Goal: Communication & Community: Answer question/provide support

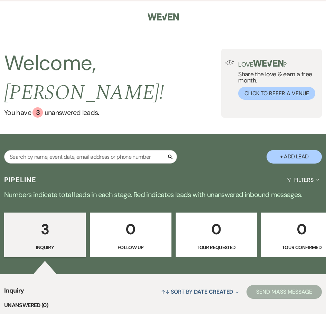
click at [11, 16] on button "button" at bounding box center [13, 17] width 6 height 4
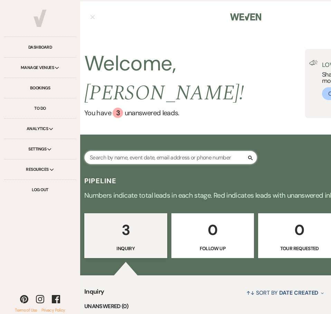
click at [106, 151] on input "text" at bounding box center [170, 157] width 173 height 13
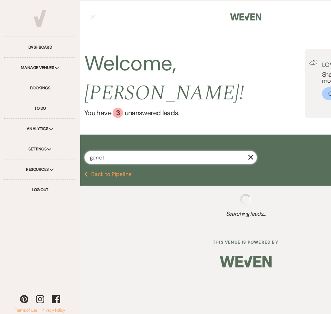
type input "garrett"
select select "8"
select select "5"
select select "8"
select select "6"
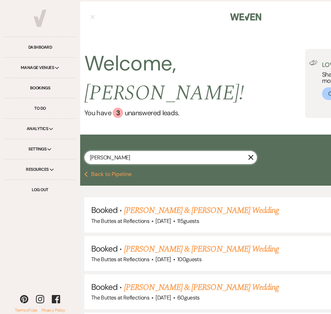
drag, startPoint x: 108, startPoint y: 142, endPoint x: 84, endPoint y: 143, distance: 24.6
click at [84, 143] on div "garrett X + Add Lead" at bounding box center [245, 154] width 331 height 32
type input "erin"
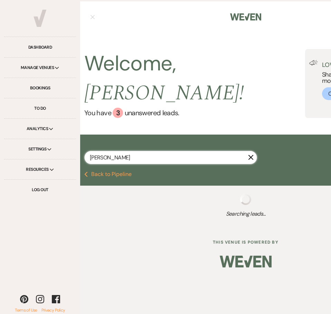
select select "8"
select select "7"
select select "8"
select select "5"
select select "8"
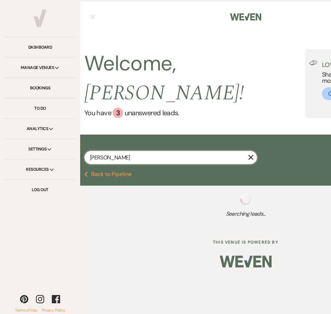
select select "5"
select select "8"
select select "5"
select select "8"
select select "5"
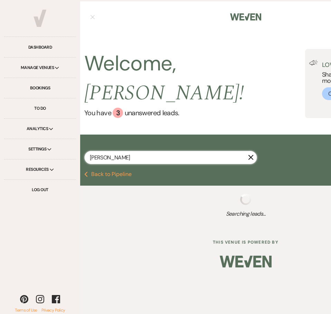
select select "8"
select select "4"
select select "8"
select select "5"
select select "8"
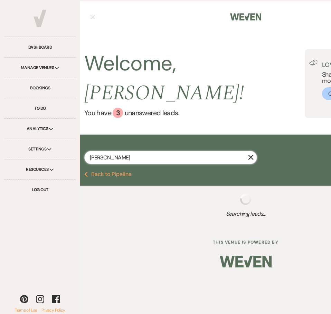
select select "5"
select select "8"
select select "5"
select select "8"
select select "5"
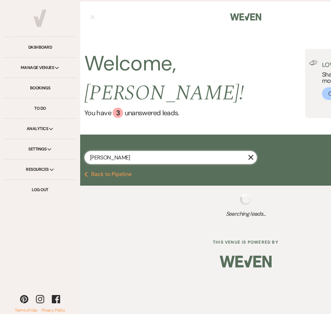
select select "8"
select select "5"
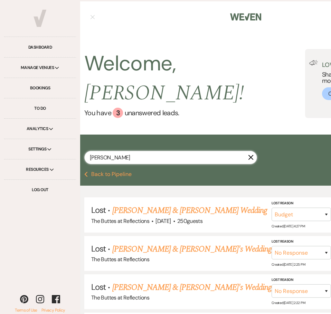
type input "erin"
click at [288, 172] on div "Previous Back to Pipeline" at bounding box center [245, 175] width 331 height 6
click at [196, 113] on div "Welcome, Sheila ! You have 3 unanswered lead s . Love ? Share the love & earn a…" at bounding box center [245, 83] width 331 height 102
click at [33, 87] on link "Bookings" at bounding box center [40, 88] width 72 height 20
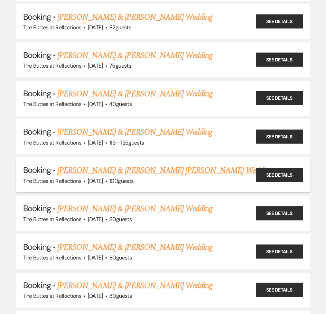
scroll to position [138, 0]
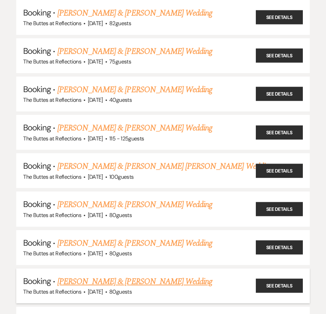
click at [118, 282] on link "[PERSON_NAME] & [PERSON_NAME] Wedding" at bounding box center [134, 282] width 155 height 12
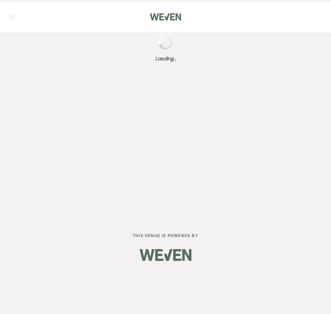
click at [118, 282] on div "Dashboard Manage Venues Expand The Buttes at Reflections Bookings To Do Analyti…" at bounding box center [165, 157] width 331 height 314
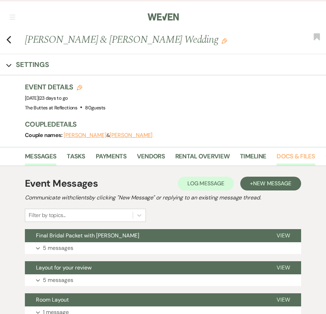
click at [286, 158] on link "Docs & Files" at bounding box center [295, 159] width 38 height 14
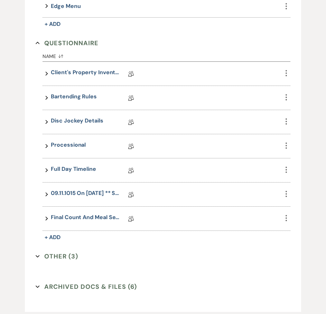
scroll to position [449, 0]
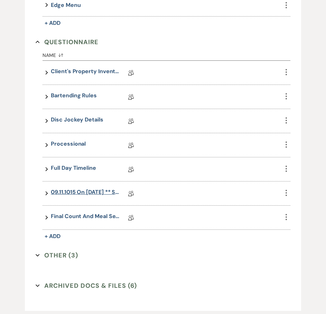
click at [86, 192] on link "09.11.1015 on 02.20.2025 ** Sunset Wedding Details" at bounding box center [85, 193] width 69 height 11
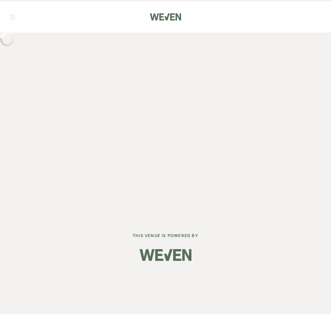
click at [86, 192] on div "Dashboard Manage Venues Expand The Buttes at Reflections Bookings To Do Analyti…" at bounding box center [165, 110] width 331 height 220
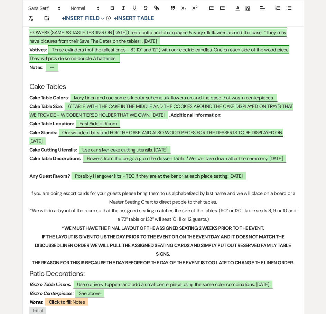
scroll to position [1381, 0]
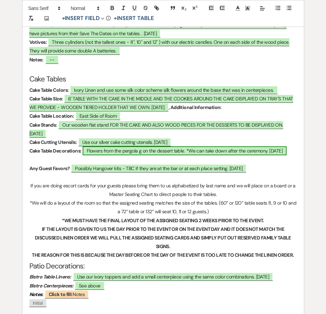
click at [143, 146] on span "Flowers from the pergola g on the dessert table. *We can take down after the ce…" at bounding box center [185, 150] width 204 height 9
select select "owner"
select select "Type"
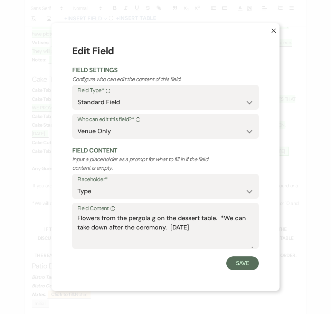
click at [143, 116] on label "Who can edit this field?* Info" at bounding box center [165, 120] width 176 height 10
click at [155, 220] on textarea "Flowers from the pergola g on the dessert table. *We can take down after the ce…" at bounding box center [165, 231] width 176 height 35
click at [212, 217] on textarea "Flowers from the pergola on the dessert table. *We can take down after the cere…" at bounding box center [165, 231] width 176 height 35
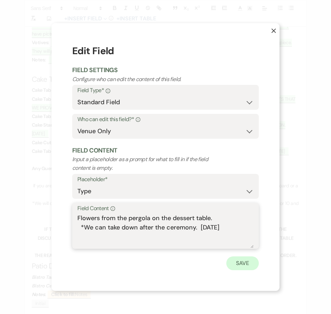
type textarea "Flowers from the pergola on the dessert table. *We can take down after the cere…"
click at [237, 263] on button "Save" at bounding box center [242, 264] width 32 height 14
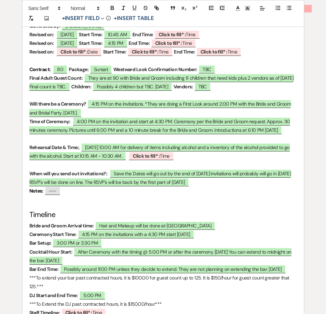
scroll to position [380, 0]
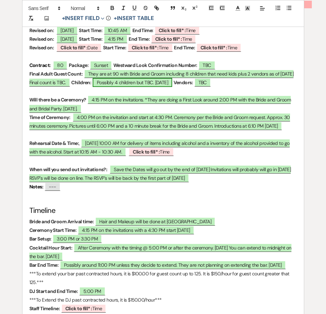
click at [172, 78] on span "Possibly 4 children but TBC. 02.20.25" at bounding box center [132, 82] width 79 height 9
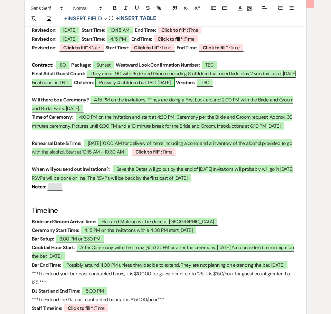
select select "owner"
select select "Number"
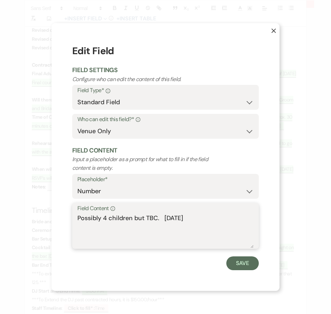
drag, startPoint x: 194, startPoint y: 218, endPoint x: 77, endPoint y: 218, distance: 117.1
click at [77, 218] on textarea "Possibly 4 children but TBC. 02.20.25" at bounding box center [165, 231] width 176 height 35
type textarea "8 2/22/25"
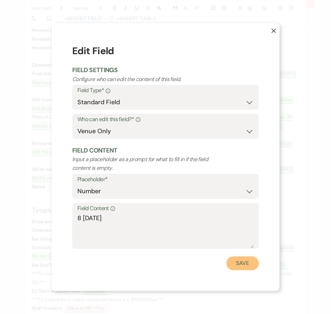
click at [242, 265] on button "Save" at bounding box center [242, 264] width 32 height 14
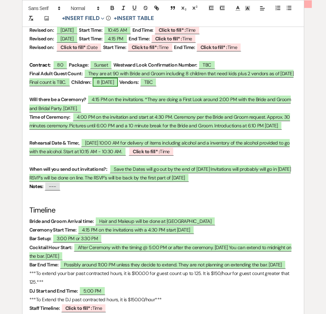
click at [118, 78] on span "8 2/22/25" at bounding box center [106, 82] width 26 height 9
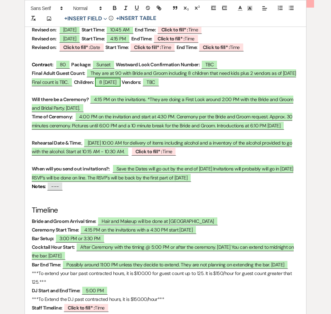
select select "owner"
select select "Number"
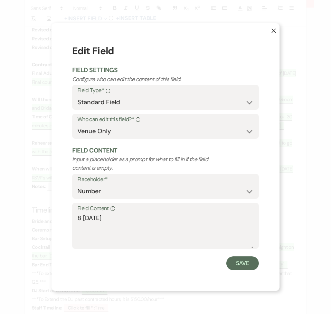
click at [128, 58] on h1 "Edit Field" at bounding box center [165, 51] width 186 height 15
click at [80, 218] on textarea "8 2/22/25" at bounding box center [165, 231] width 176 height 35
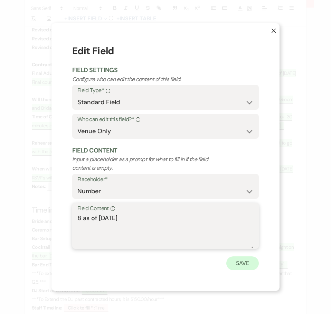
type textarea "8 as of 2/22/25"
click at [246, 265] on button "Save" at bounding box center [242, 264] width 32 height 14
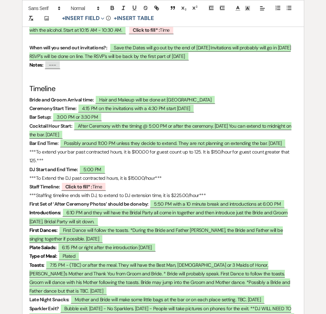
scroll to position [519, 0]
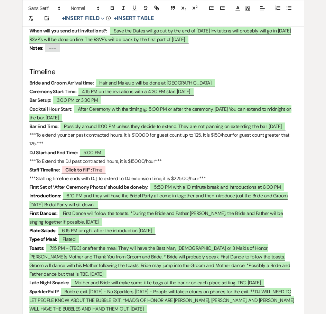
click at [171, 148] on p "DJ Start and End Time: ﻿ 5:00 PM ﻿" at bounding box center [162, 152] width 267 height 9
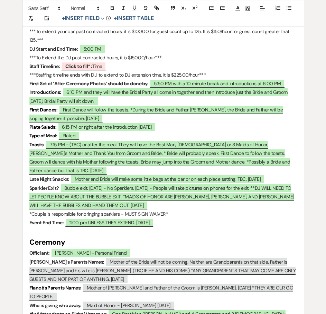
scroll to position [657, 0]
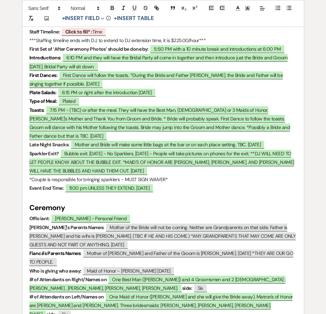
click at [267, 202] on h2 "Ceremony" at bounding box center [162, 208] width 267 height 13
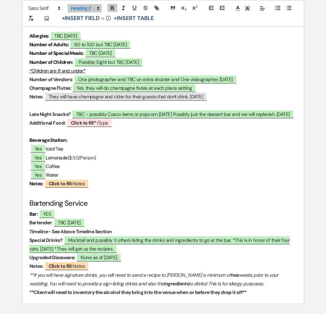
scroll to position [2185, 0]
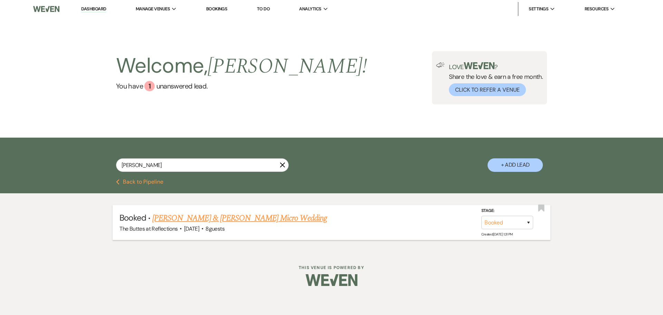
type input "[PERSON_NAME]"
click at [224, 216] on link "[PERSON_NAME] & [PERSON_NAME] Micro Wedding" at bounding box center [239, 218] width 175 height 12
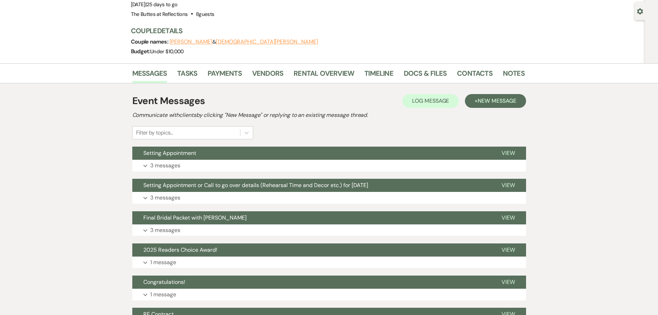
scroll to position [59, 0]
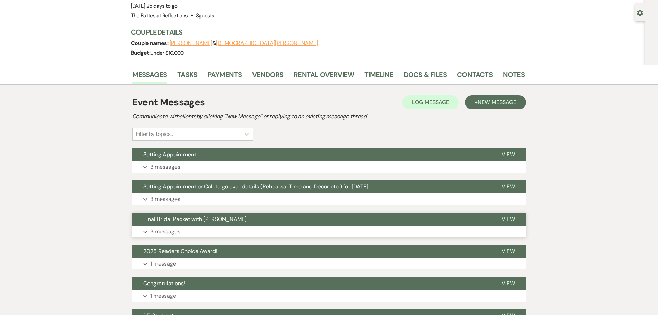
click at [160, 232] on p "3 messages" at bounding box center [165, 231] width 30 height 9
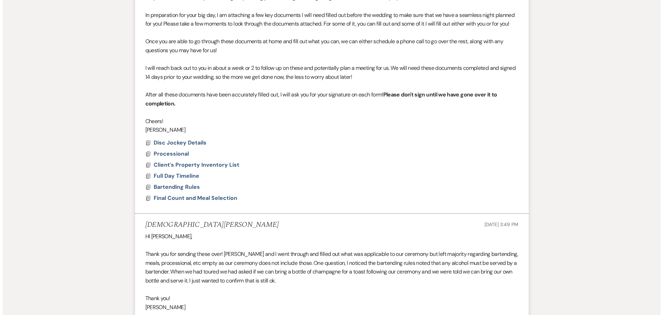
scroll to position [335, 0]
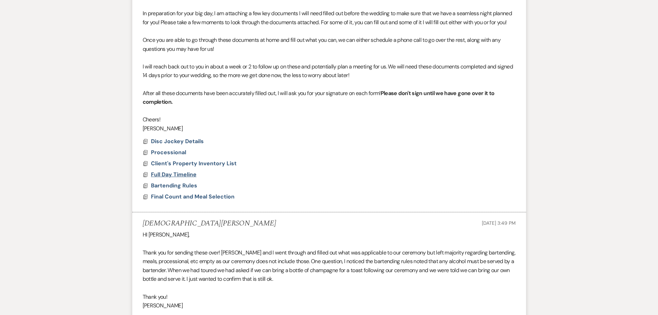
click at [174, 175] on span "Full Day Timeline" at bounding box center [174, 174] width 46 height 7
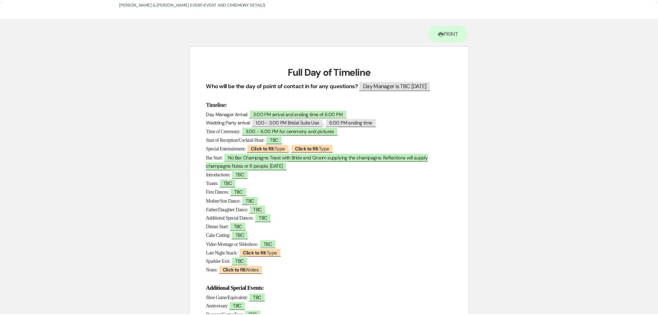
scroll to position [0, 0]
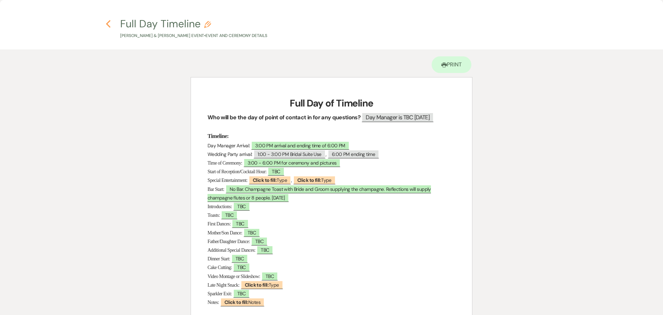
click at [110, 26] on icon "Previous" at bounding box center [108, 24] width 5 height 8
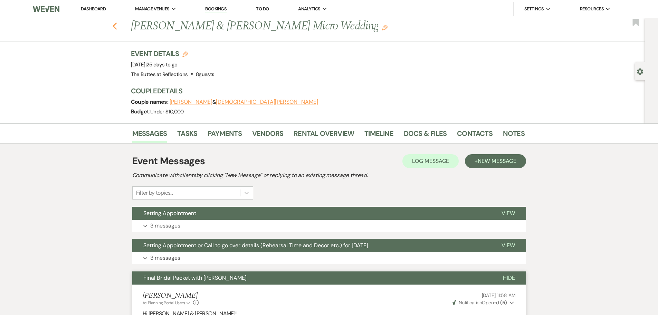
click at [117, 22] on icon "Previous" at bounding box center [114, 26] width 5 height 8
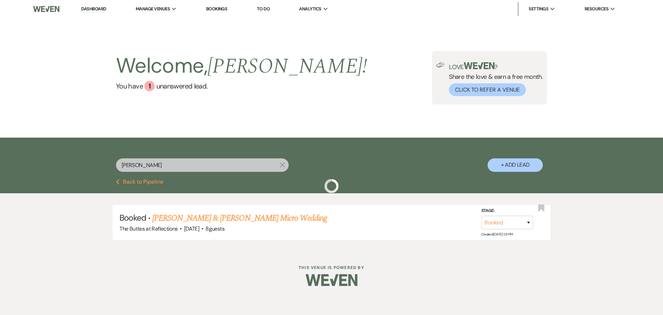
click at [94, 8] on link "Dashboard" at bounding box center [93, 9] width 25 height 7
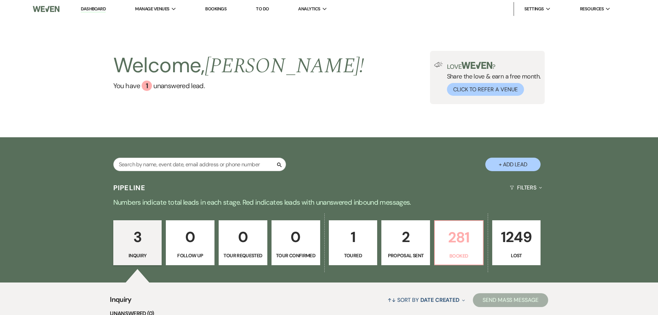
click at [455, 240] on p "281" at bounding box center [459, 237] width 40 height 23
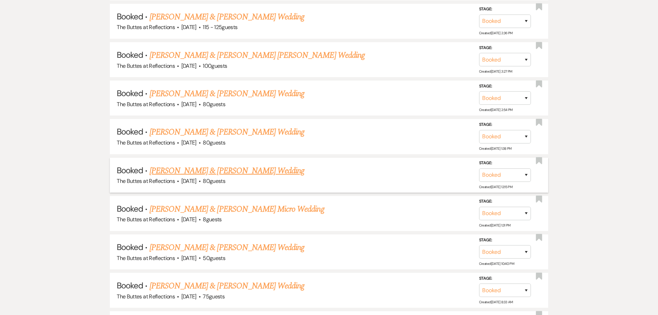
scroll to position [571, 0]
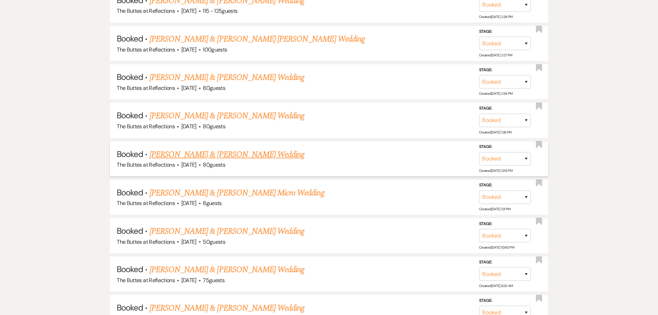
click at [230, 155] on link "[PERSON_NAME] & [PERSON_NAME] Wedding" at bounding box center [227, 154] width 155 height 12
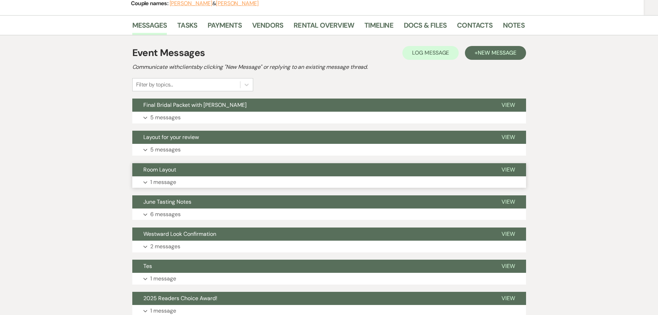
scroll to position [104, 0]
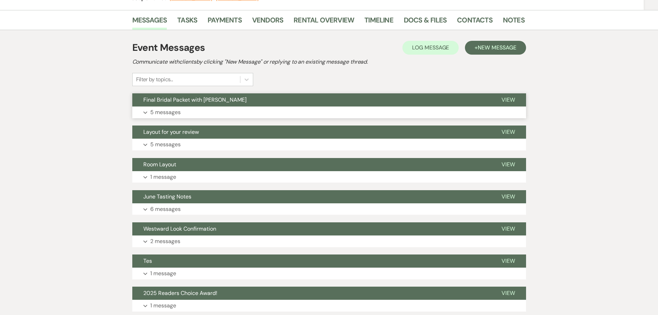
click at [167, 111] on p "5 messages" at bounding box center [165, 112] width 30 height 9
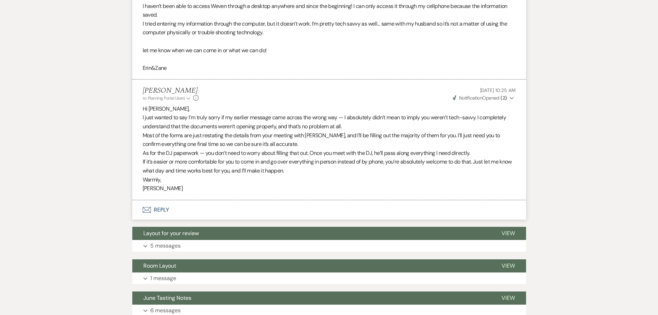
scroll to position [795, 0]
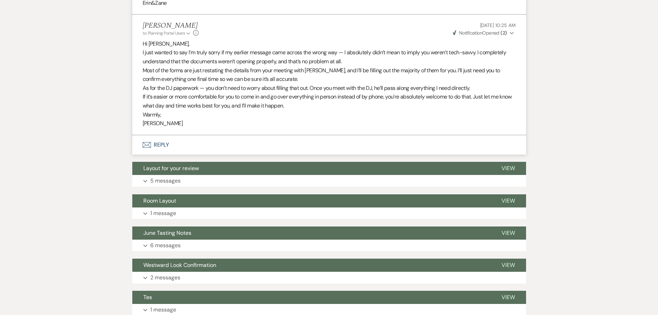
click at [156, 135] on button "Envelope Reply" at bounding box center [329, 144] width 394 height 19
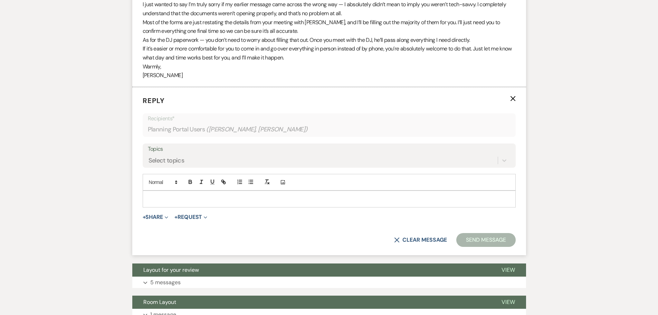
scroll to position [848, 0]
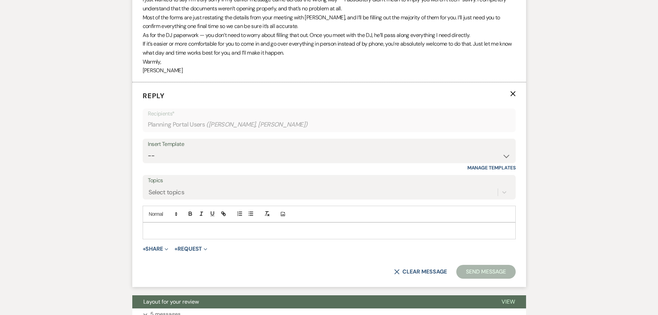
click at [189, 227] on p at bounding box center [329, 231] width 362 height 8
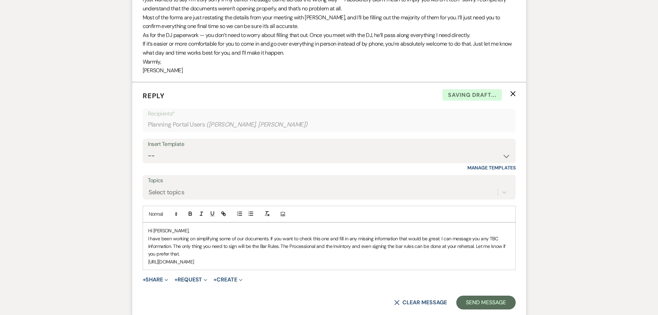
click at [187, 248] on p "I have been working on simplifying some of our documents. If you want to check …" at bounding box center [329, 245] width 362 height 23
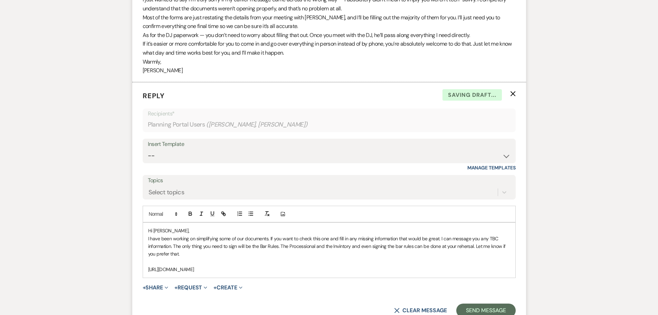
click at [384, 265] on p "[URL][DOMAIN_NAME]" at bounding box center [329, 269] width 362 height 8
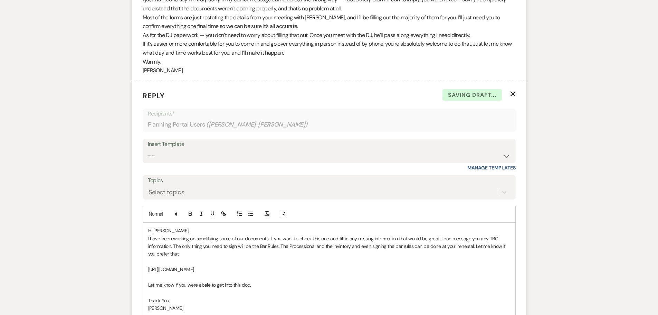
click at [260, 281] on p "Let me know if you were abale to get into this doc." at bounding box center [329, 285] width 362 height 8
click at [294, 296] on p "Thank You," at bounding box center [329, 300] width 362 height 8
drag, startPoint x: 291, startPoint y: 278, endPoint x: 251, endPoint y: 279, distance: 39.7
click at [251, 281] on p "Let me know if you were abale to get into this doc. I'm experimenting." at bounding box center [329, 285] width 362 height 8
click at [249, 281] on p "Let me know if you were abale to get into this doc. I'm experimenting." at bounding box center [329, 285] width 362 height 8
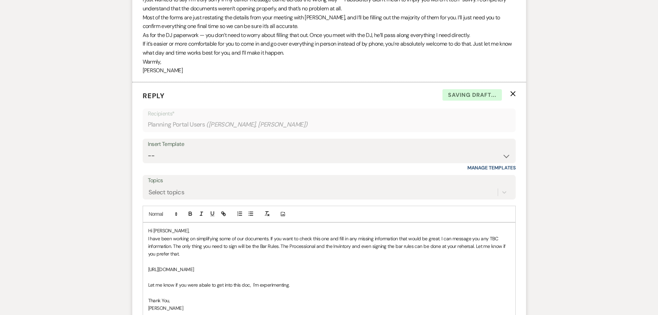
click at [248, 281] on p "Let me know if you were abale to get into this doc, I'm experimenting." at bounding box center [329, 285] width 362 height 8
click at [282, 296] on p "Thank You," at bounding box center [329, 300] width 362 height 8
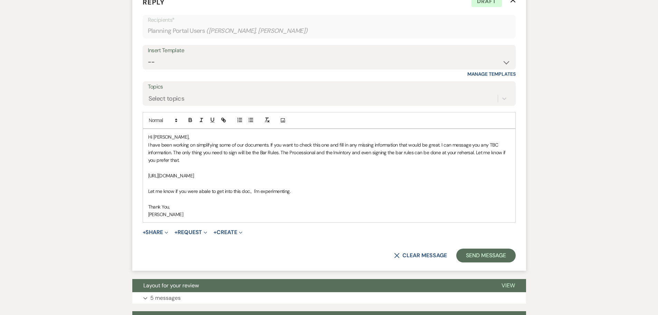
scroll to position [951, 0]
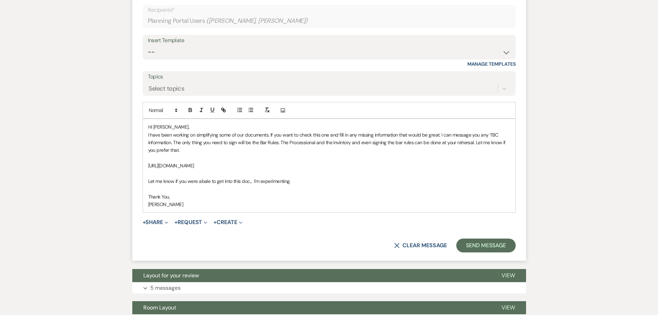
click at [281, 136] on p "I have been working on simplifying some of our documents. If you want to check …" at bounding box center [329, 142] width 362 height 23
drag, startPoint x: 352, startPoint y: 135, endPoint x: 414, endPoint y: 132, distance: 61.9
click at [414, 132] on p "I have been working on simplifying some of our documents. If you want to check …" at bounding box center [329, 142] width 362 height 23
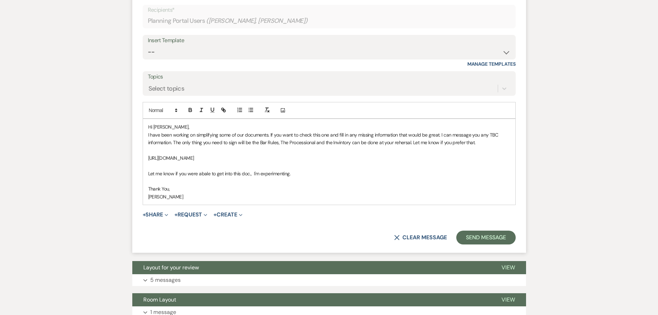
click at [477, 134] on p "I have been working on simplifying some of our documents. If you want to check …" at bounding box center [329, 139] width 362 height 16
click at [272, 131] on p "I have been working on simplifying some of our documents. If you want to check …" at bounding box center [329, 139] width 362 height 16
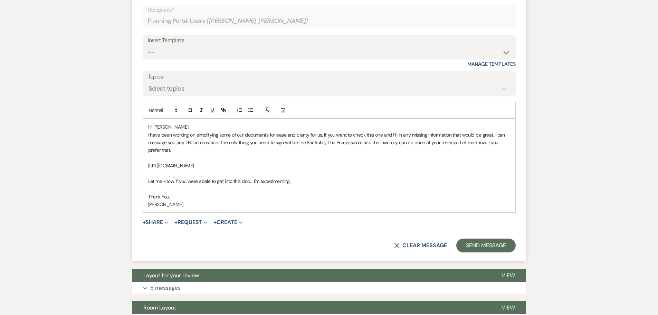
drag, startPoint x: 173, startPoint y: 142, endPoint x: 152, endPoint y: 128, distance: 25.4
click at [152, 131] on p "I have been working on simplifying some of our documents for ease and clarity f…" at bounding box center [329, 142] width 362 height 23
copy p "I have been working on simplifying some of our documents for ease and clarity f…"
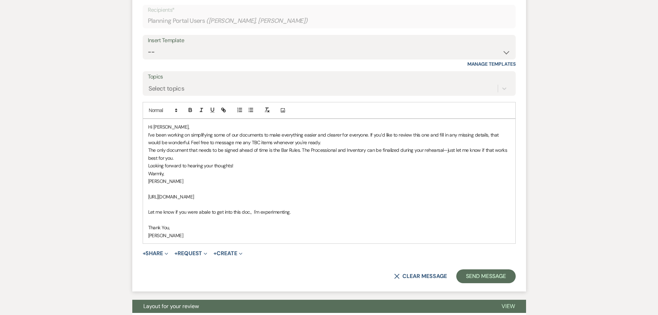
drag, startPoint x: 190, startPoint y: 133, endPoint x: 329, endPoint y: 136, distance: 139.9
click at [329, 136] on p "I’ve been working on simplifying some of our documents to make everything easie…" at bounding box center [329, 139] width 362 height 16
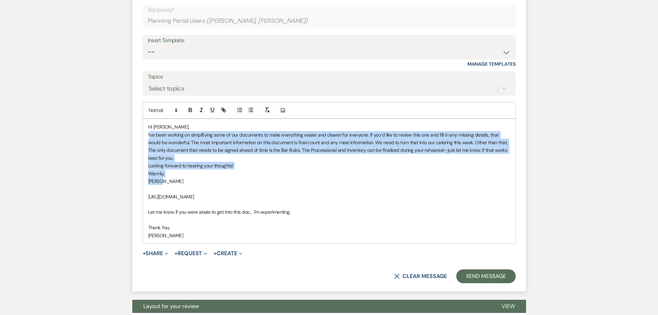
drag, startPoint x: 167, startPoint y: 172, endPoint x: 150, endPoint y: 126, distance: 48.7
click at [150, 126] on div "Hi [PERSON_NAME], I’ve been working on simplifying some of our documents to mak…" at bounding box center [329, 181] width 372 height 124
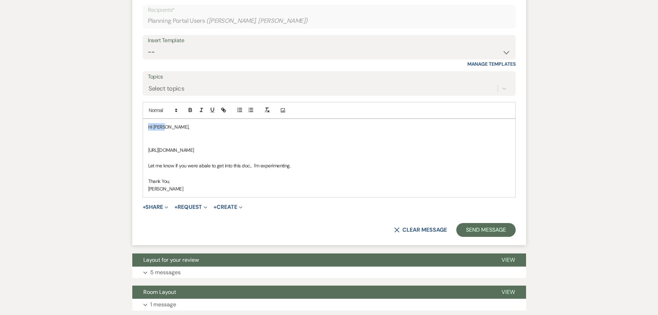
drag, startPoint x: 163, startPoint y: 120, endPoint x: 149, endPoint y: 119, distance: 14.2
click at [149, 123] on p "Hi [PERSON_NAME]," at bounding box center [329, 127] width 362 height 8
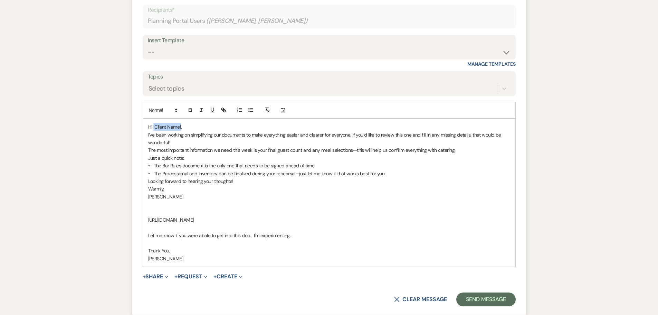
drag, startPoint x: 181, startPoint y: 119, endPoint x: 153, endPoint y: 120, distance: 28.0
click at [153, 123] on p "Hi [Client Name]," at bounding box center [329, 127] width 362 height 8
drag, startPoint x: 268, startPoint y: 142, endPoint x: 354, endPoint y: 142, distance: 86.0
click at [354, 146] on p "The most important information we need this week is your final guest count and …" at bounding box center [329, 150] width 362 height 8
click at [191, 110] on icon "button" at bounding box center [190, 111] width 3 height 2
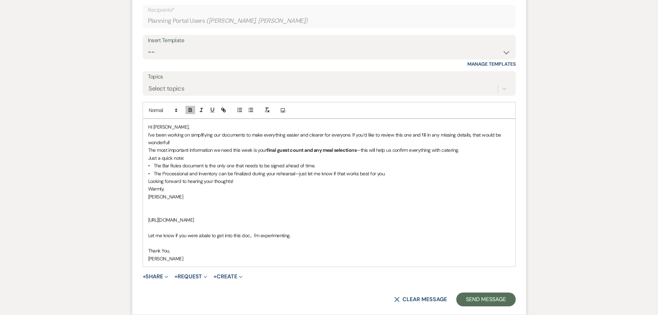
click at [318, 162] on p "• The Bar Rules document is the only one that needs to be signed ahead of time." at bounding box center [329, 166] width 362 height 8
drag, startPoint x: 161, startPoint y: 158, endPoint x: 180, endPoint y: 156, distance: 19.0
click at [180, 162] on p "• The Bar Rules document is the only one that needs to be signed ahead of time.…" at bounding box center [329, 166] width 362 height 8
click at [190, 107] on icon "button" at bounding box center [190, 110] width 6 height 6
drag, startPoint x: 160, startPoint y: 164, endPoint x: 187, endPoint y: 164, distance: 26.6
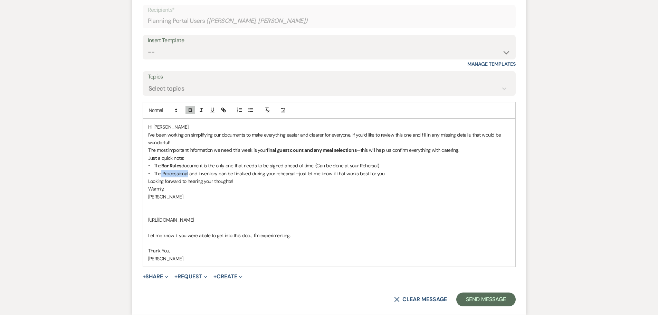
click at [187, 170] on p "• The Processional and Inventory can be finalized during your rehearsal—just le…" at bounding box center [329, 174] width 362 height 8
click at [188, 107] on icon "button" at bounding box center [190, 110] width 6 height 6
drag, startPoint x: 198, startPoint y: 162, endPoint x: 219, endPoint y: 164, distance: 20.8
click at [219, 170] on p "• The Processional and Inventory can be finalized during your rehearsal—just le…" at bounding box center [329, 174] width 362 height 8
click at [190, 107] on icon "button" at bounding box center [190, 110] width 6 height 6
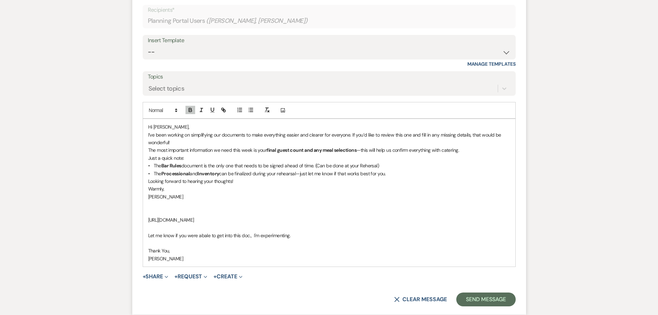
click at [298, 208] on p at bounding box center [329, 212] width 362 height 8
drag, startPoint x: 289, startPoint y: 226, endPoint x: 143, endPoint y: 227, distance: 145.4
click at [143, 227] on div "Hi [PERSON_NAME], I’ve been working on simplifying our documents to make everyt…" at bounding box center [329, 192] width 372 height 147
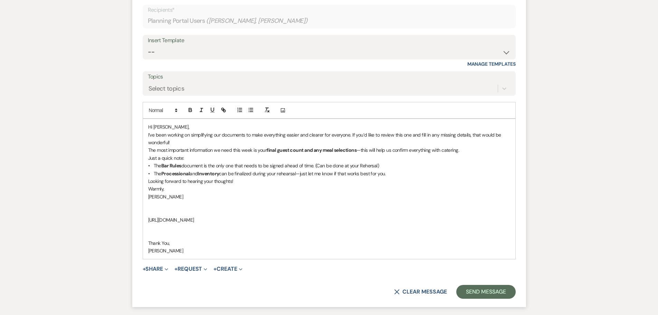
click at [151, 208] on p at bounding box center [329, 212] width 362 height 8
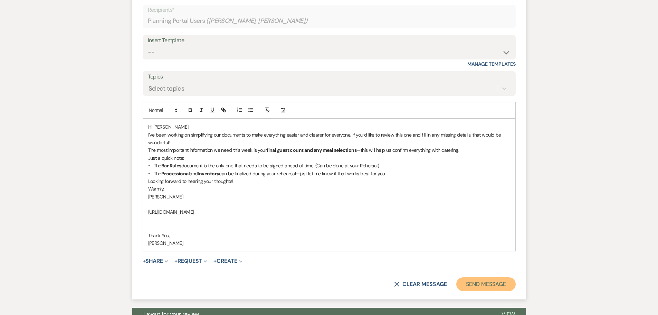
click at [481, 277] on button "Send Message" at bounding box center [485, 284] width 59 height 14
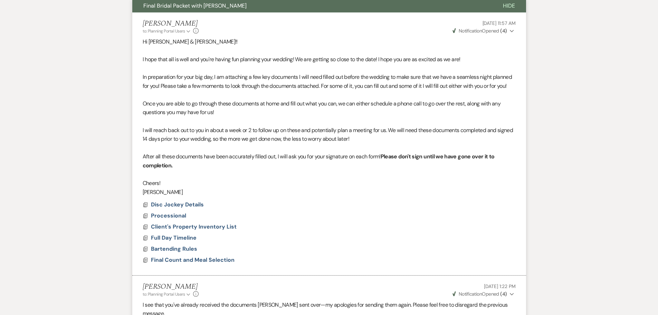
scroll to position [0, 0]
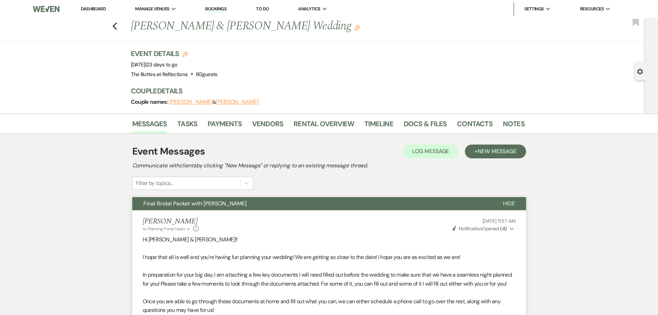
click at [98, 9] on link "Dashboard" at bounding box center [93, 9] width 25 height 6
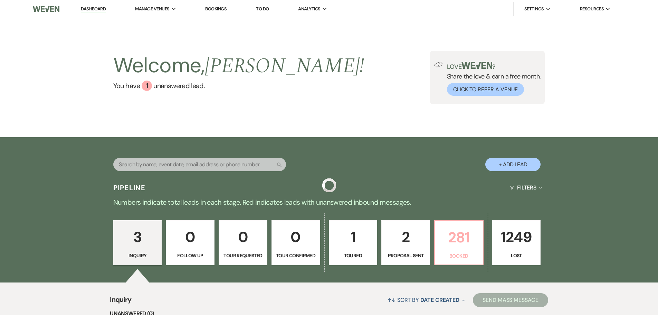
click at [460, 242] on p "281" at bounding box center [459, 237] width 40 height 23
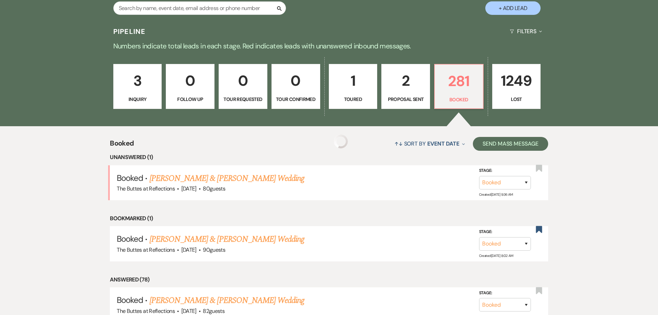
scroll to position [173, 0]
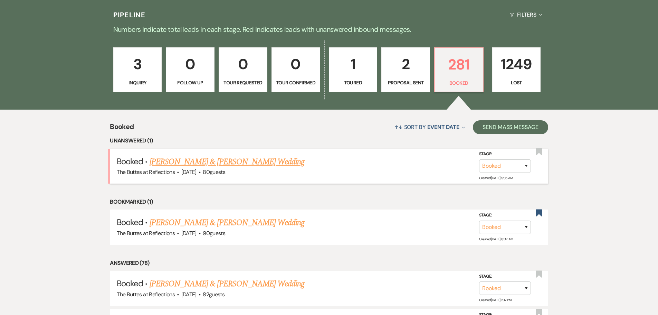
click at [232, 162] on link "[PERSON_NAME] & [PERSON_NAME] Wedding" at bounding box center [227, 161] width 155 height 12
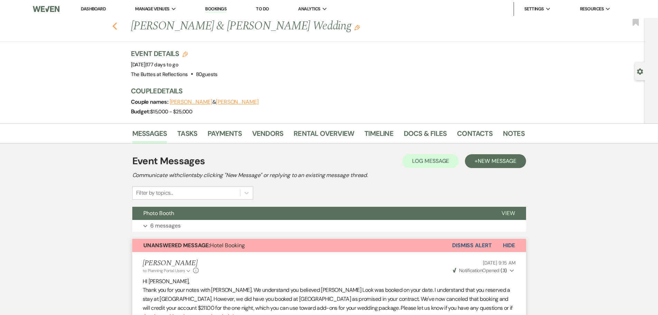
click at [116, 28] on use "button" at bounding box center [114, 26] width 4 height 8
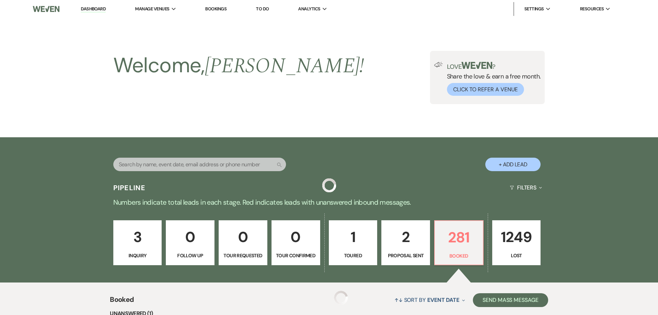
scroll to position [173, 0]
